Goal: Use online tool/utility: Utilize a website feature to perform a specific function

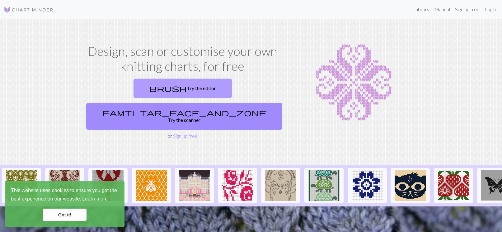
click at [142, 89] on link "brush Try the editor" at bounding box center [183, 87] width 98 height 19
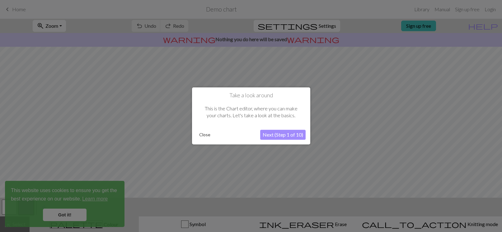
click at [277, 134] on button "Next (Step 1 of 10)" at bounding box center [282, 135] width 45 height 10
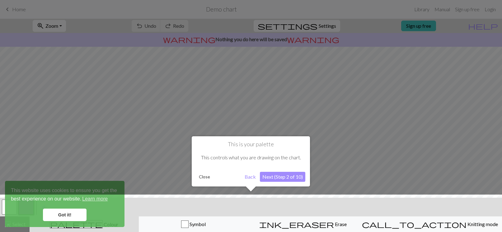
click at [271, 178] on button "Next (Step 2 of 10)" at bounding box center [282, 176] width 45 height 10
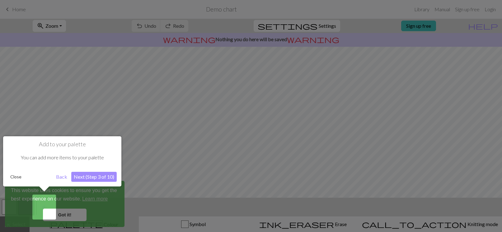
click at [92, 178] on button "Next (Step 3 of 10)" at bounding box center [93, 176] width 45 height 10
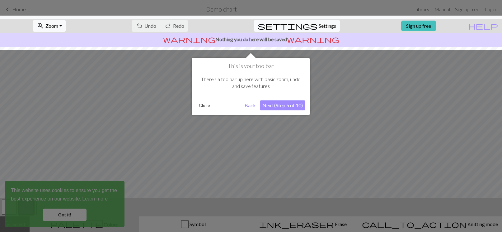
click at [279, 108] on button "Next (Step 5 of 10)" at bounding box center [282, 105] width 45 height 10
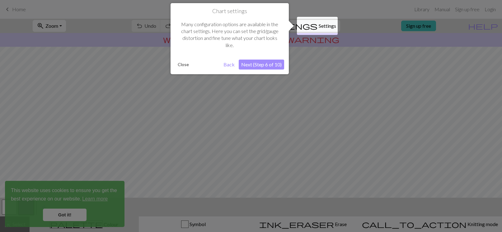
click at [249, 61] on button "Next (Step 6 of 10)" at bounding box center [261, 64] width 45 height 10
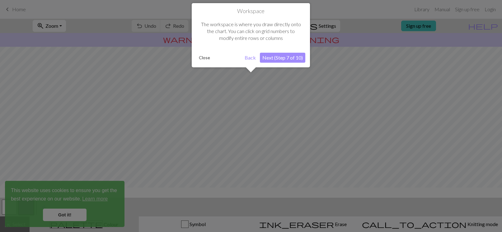
scroll to position [37, 0]
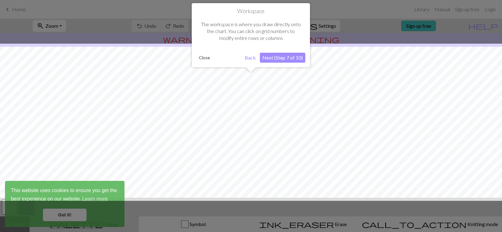
click at [273, 61] on button "Next (Step 7 of 10)" at bounding box center [282, 58] width 45 height 10
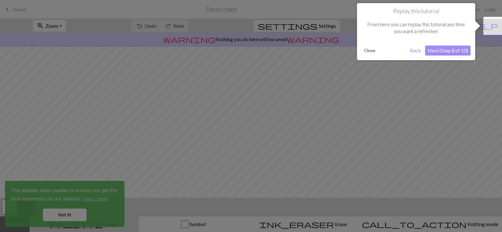
click at [446, 50] on button "Next (Step 8 of 10)" at bounding box center [447, 50] width 45 height 10
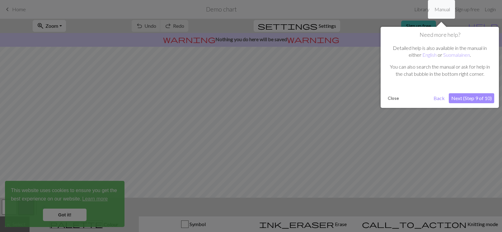
click at [471, 99] on button "Next (Step 9 of 10)" at bounding box center [471, 98] width 45 height 10
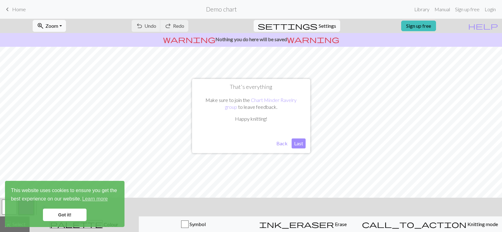
click at [302, 143] on button "Last" at bounding box center [299, 143] width 14 height 10
click at [76, 210] on link "Got it!" at bounding box center [65, 214] width 44 height 12
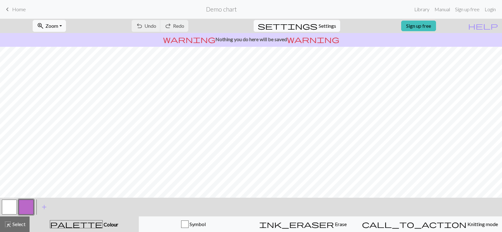
click at [312, 25] on button "settings Settings" at bounding box center [297, 26] width 87 height 12
select select "aran"
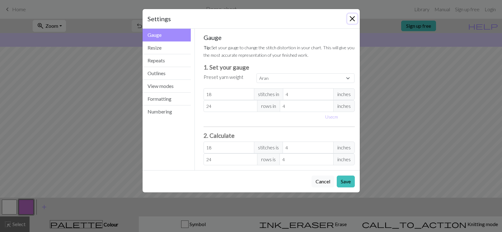
click at [352, 18] on button "Close" at bounding box center [352, 19] width 10 height 10
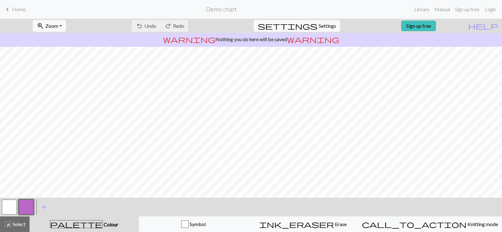
scroll to position [26, 0]
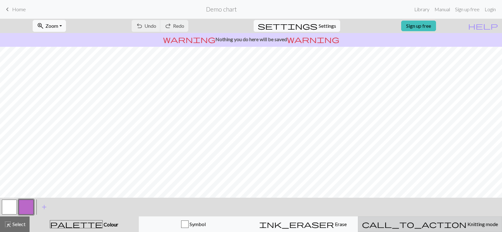
click at [466, 223] on span "Knitting mode" at bounding box center [481, 224] width 31 height 6
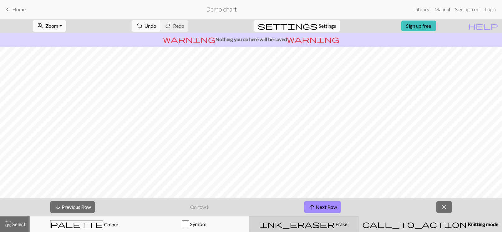
click at [308, 229] on button "ink_eraser Erase Erase" at bounding box center [304, 224] width 110 height 16
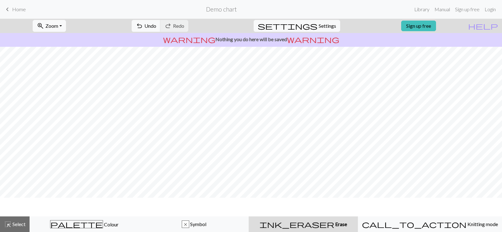
scroll to position [7, 0]
click at [16, 7] on span "Home" at bounding box center [19, 9] width 14 height 6
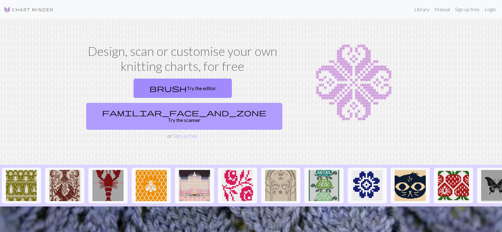
click at [216, 103] on link "familiar_face_and_zone Try the scanner" at bounding box center [184, 116] width 196 height 27
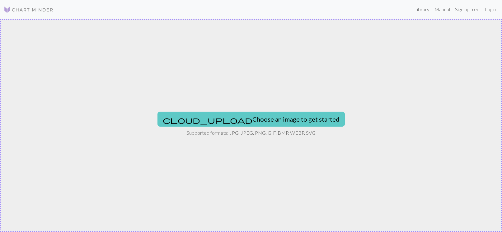
click at [246, 117] on button "cloud_upload Choose an image to get started" at bounding box center [250, 118] width 187 height 15
